Goal: Task Accomplishment & Management: Manage account settings

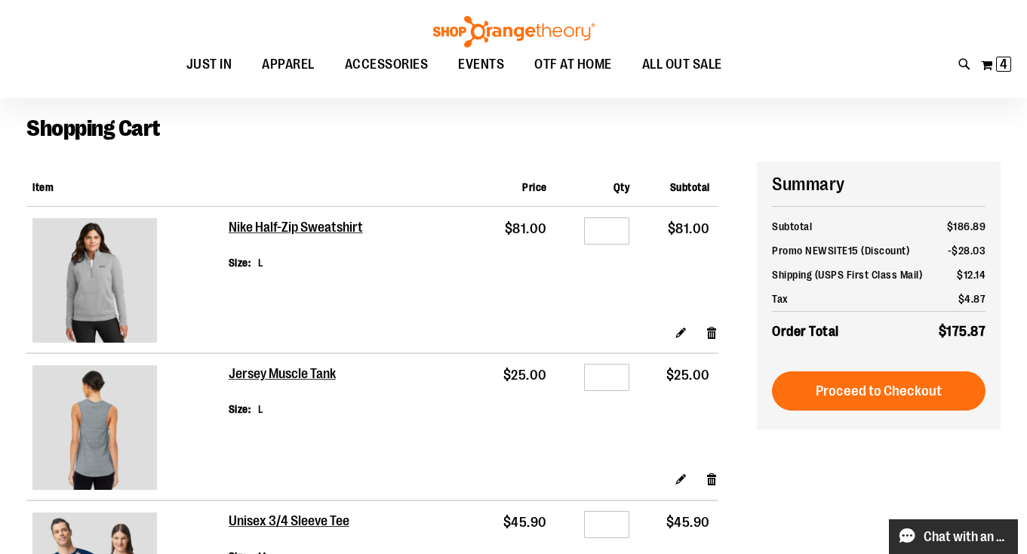
scroll to position [60, 0]
click at [929, 542] on span "Chat with an Expert" at bounding box center [965, 537] width 85 height 14
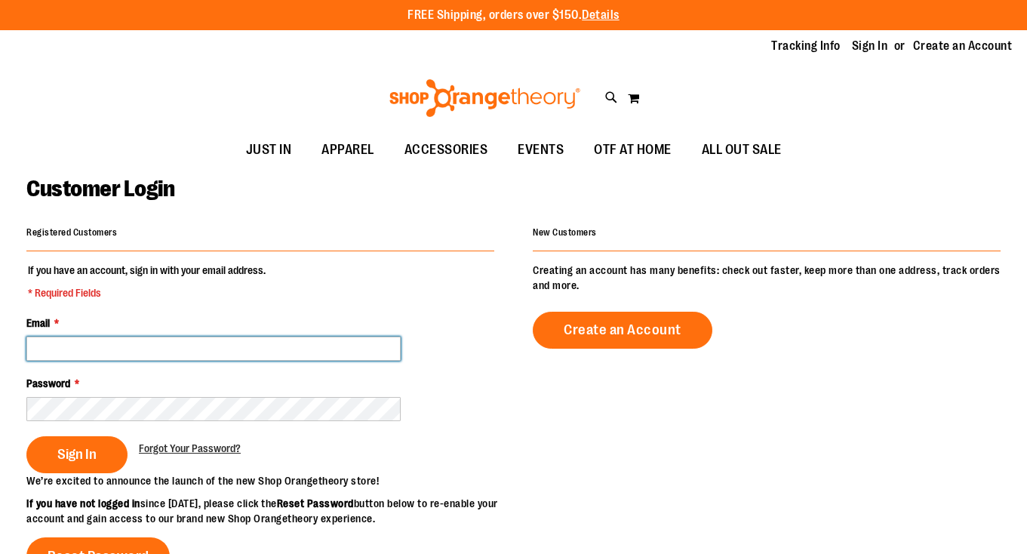
type input "**********"
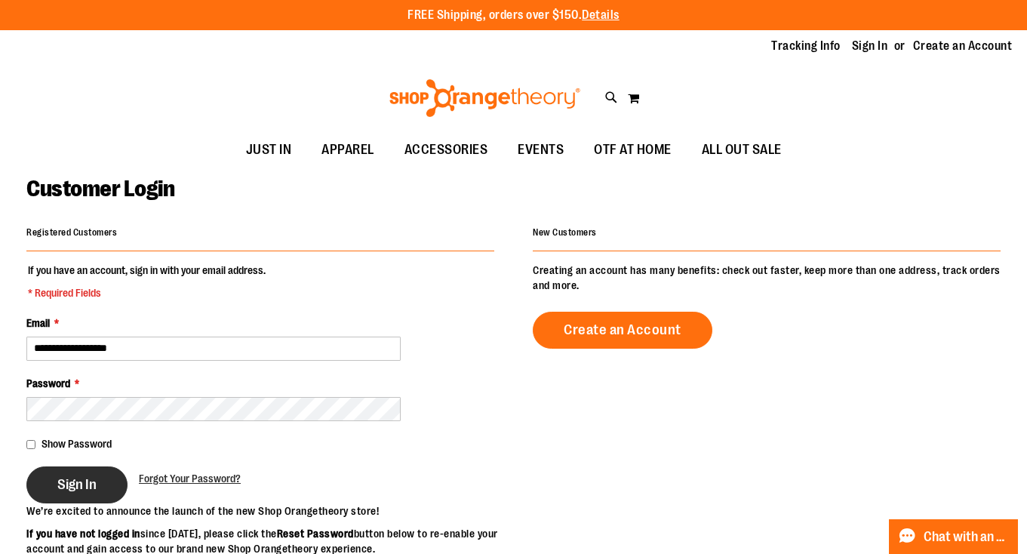
click at [75, 490] on span "Sign In" at bounding box center [76, 484] width 39 height 17
